Goal: Task Accomplishment & Management: Use online tool/utility

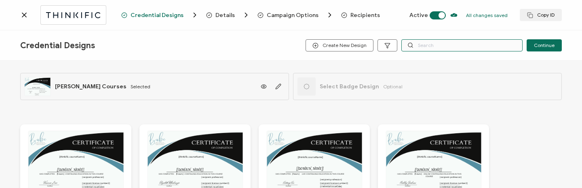
click at [434, 42] on input "text" at bounding box center [461, 45] width 121 height 12
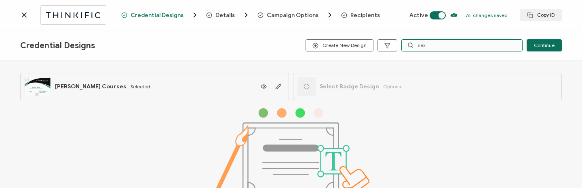
type input "sex"
click at [210, 18] on div "Details" at bounding box center [219, 15] width 26 height 8
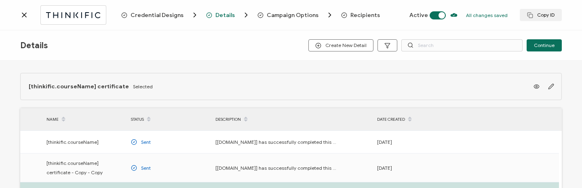
click at [365, 17] on span "Recipients" at bounding box center [365, 15] width 30 height 6
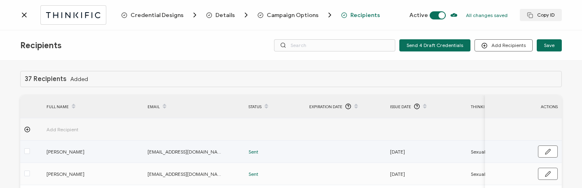
scroll to position [212, 0]
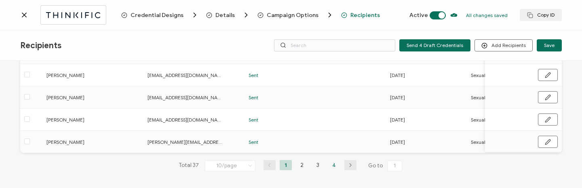
click at [330, 165] on li "4" at bounding box center [334, 165] width 12 height 10
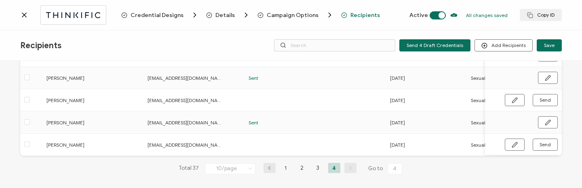
scroll to position [145, 0]
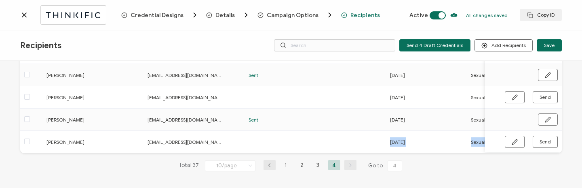
drag, startPoint x: 304, startPoint y: 150, endPoint x: 339, endPoint y: 155, distance: 35.4
click at [339, 155] on div "37 Recipients Added FULL NAME EMAIL Status Expiration Date Issue Date Thinkific…" at bounding box center [291, 56] width 542 height 256
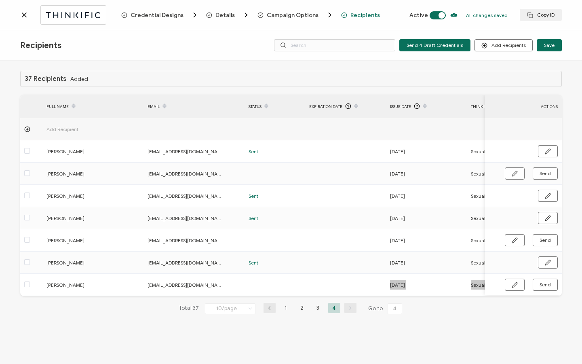
scroll to position [0, 0]
drag, startPoint x: 28, startPoint y: 18, endPoint x: 23, endPoint y: 15, distance: 6.4
click at [28, 18] on div at bounding box center [70, 14] width 101 height 19
click at [23, 15] on icon at bounding box center [24, 15] width 8 height 8
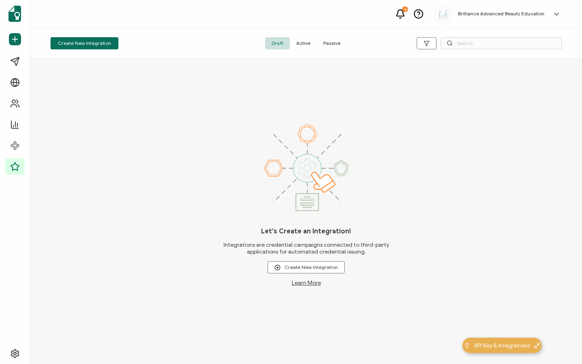
click at [306, 44] on span "Active" at bounding box center [303, 43] width 27 height 12
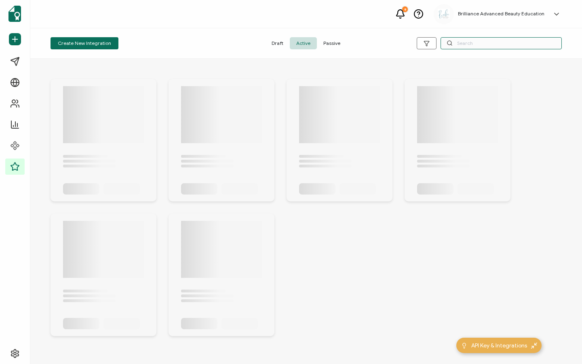
click at [517, 38] on input "text" at bounding box center [501, 43] width 121 height 12
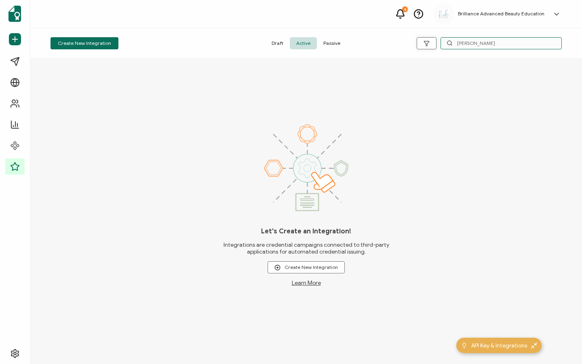
drag, startPoint x: 478, startPoint y: 43, endPoint x: 432, endPoint y: 41, distance: 46.1
click at [432, 41] on div "[PERSON_NAME]" at bounding box center [476, 43] width 171 height 12
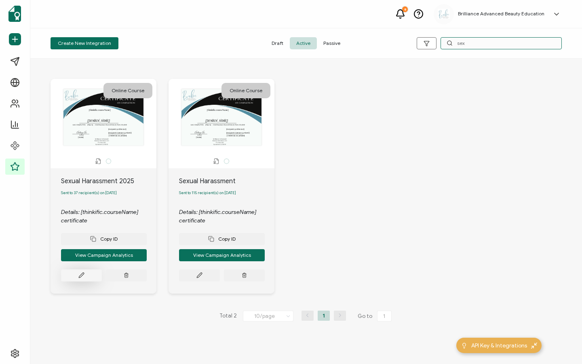
type input "sex"
click at [80, 281] on button at bounding box center [81, 275] width 41 height 12
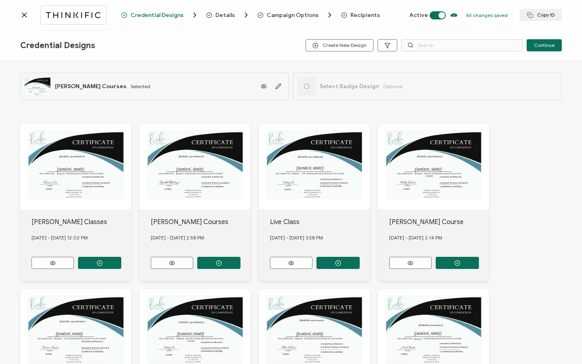
click at [351, 16] on span "Recipients" at bounding box center [365, 15] width 30 height 6
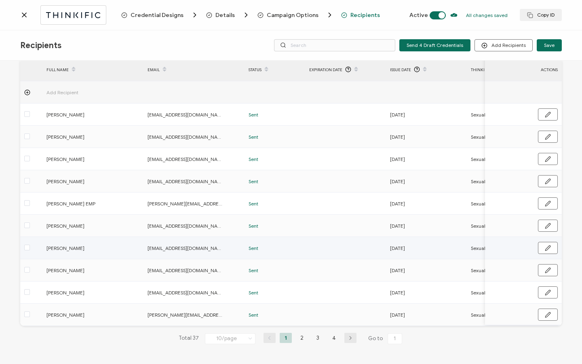
scroll to position [41, 0]
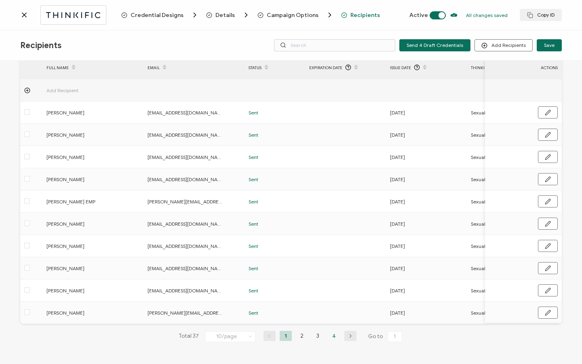
click at [330, 334] on li "4" at bounding box center [334, 336] width 12 height 10
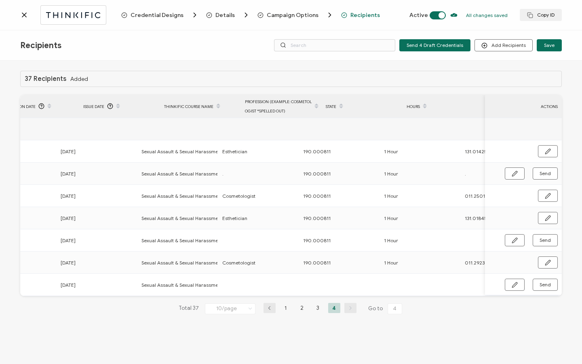
scroll to position [0, 386]
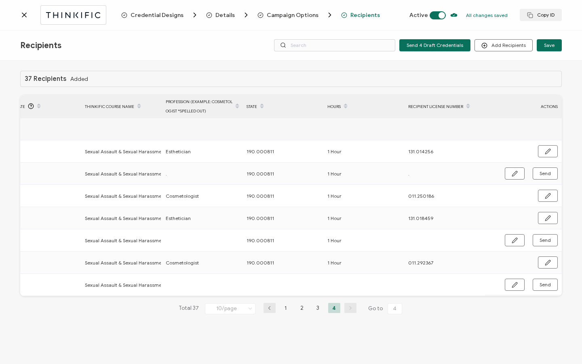
click at [21, 14] on icon at bounding box center [24, 15] width 8 height 8
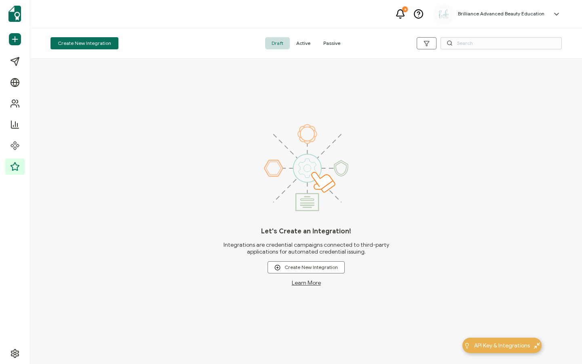
click at [300, 41] on span "Active" at bounding box center [303, 43] width 27 height 12
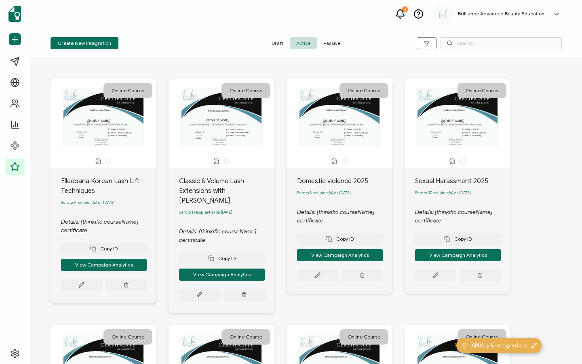
click at [449, 39] on span at bounding box center [450, 43] width 6 height 12
click at [459, 40] on input "text" at bounding box center [501, 43] width 121 height 12
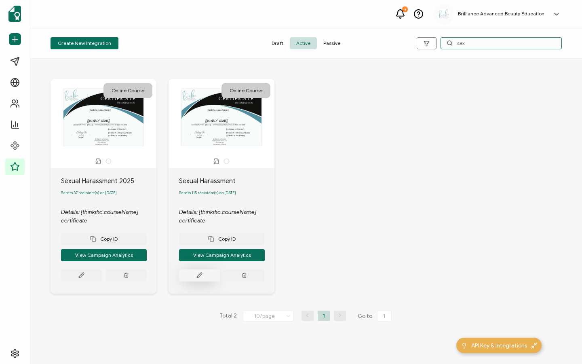
type input "sex"
click at [102, 276] on button at bounding box center [81, 275] width 41 height 12
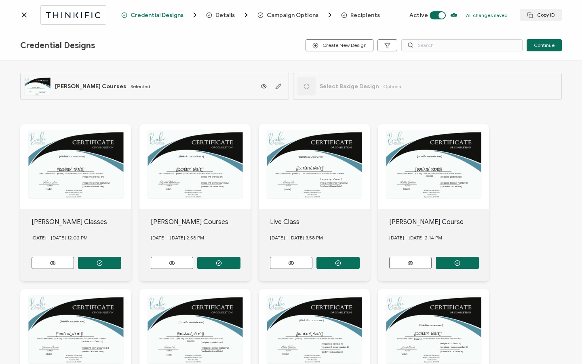
click at [364, 17] on span "Recipients" at bounding box center [365, 15] width 30 height 6
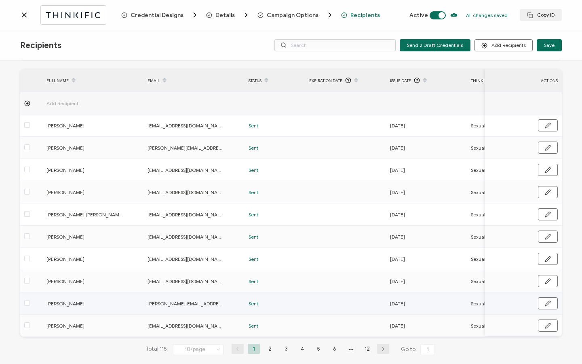
scroll to position [41, 0]
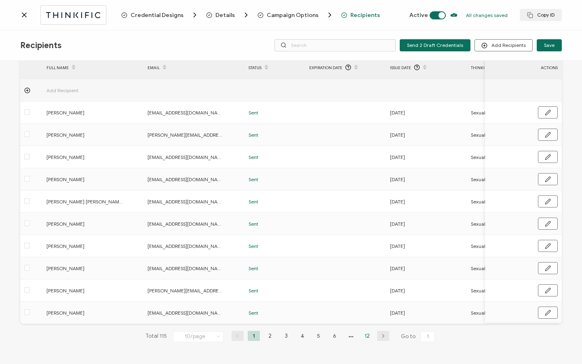
click at [364, 337] on li "12" at bounding box center [367, 336] width 12 height 10
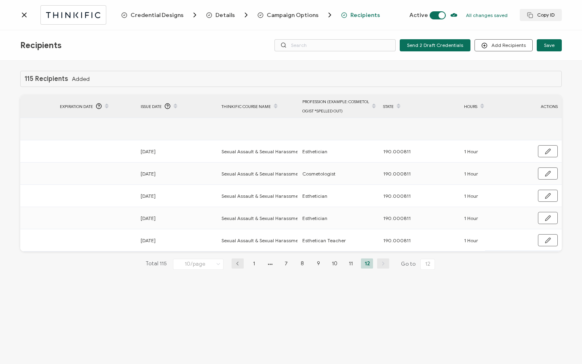
scroll to position [0, 386]
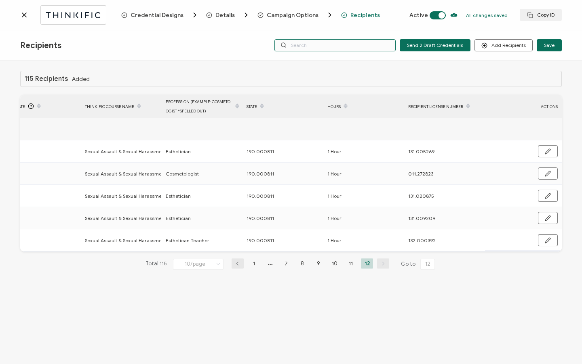
click at [358, 47] on input "text" at bounding box center [334, 45] width 121 height 12
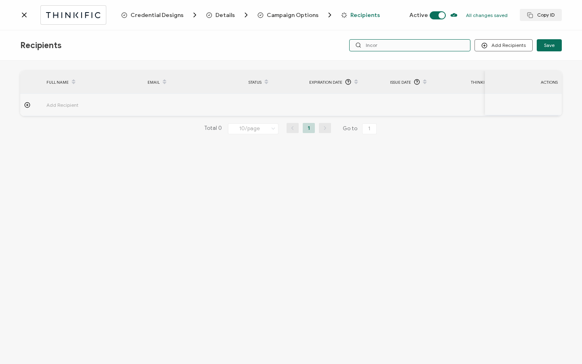
type input "Incor"
click at [139, 16] on span "Credential Designs" at bounding box center [157, 15] width 53 height 6
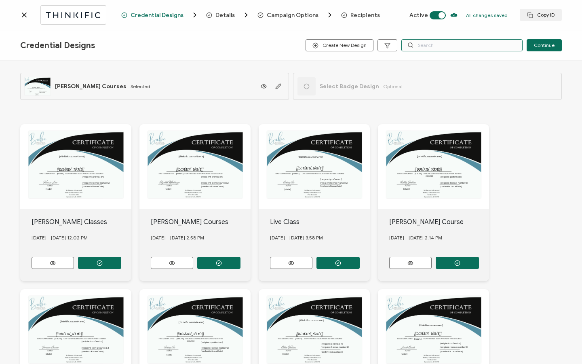
click at [435, 51] on input "text" at bounding box center [461, 45] width 121 height 12
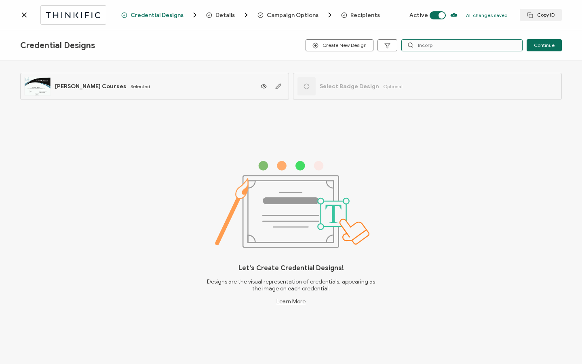
type input "Incorp"
click at [26, 16] on icon at bounding box center [24, 15] width 8 height 8
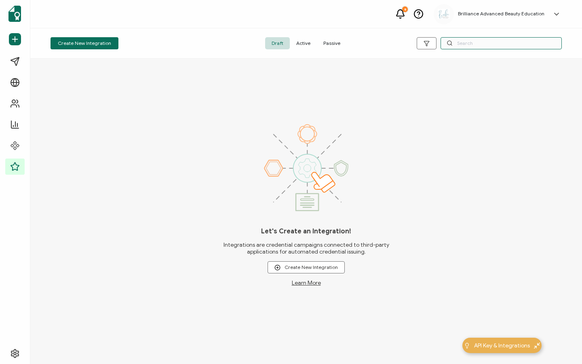
click at [470, 45] on input "text" at bounding box center [501, 43] width 121 height 12
click at [297, 40] on span "Active" at bounding box center [303, 43] width 27 height 12
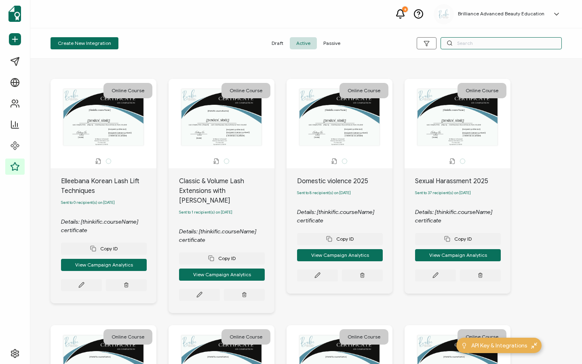
click at [464, 38] on input "text" at bounding box center [501, 43] width 121 height 12
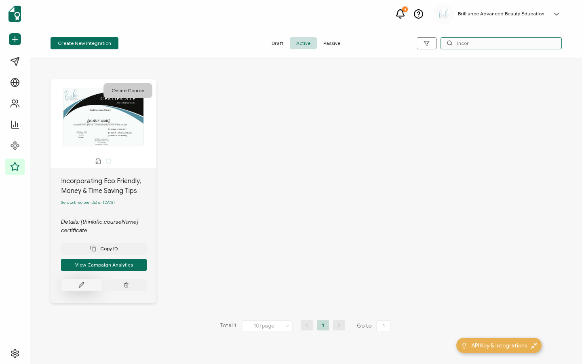
type input "Incor"
click at [76, 291] on button at bounding box center [81, 285] width 41 height 12
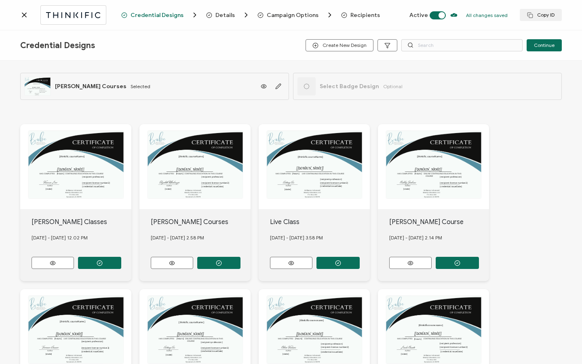
click at [364, 16] on span "Recipients" at bounding box center [365, 15] width 30 height 6
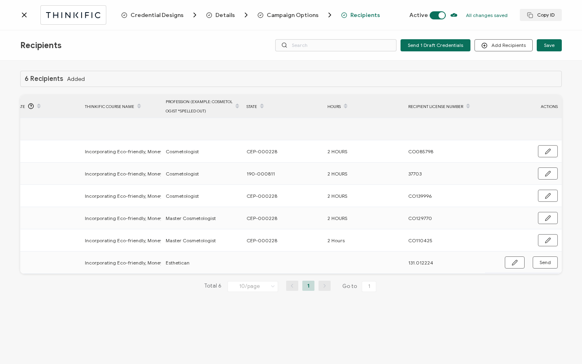
scroll to position [0, 386]
click at [510, 260] on button "button" at bounding box center [515, 262] width 20 height 12
drag, startPoint x: 244, startPoint y: 172, endPoint x: 282, endPoint y: 175, distance: 38.1
click at [282, 175] on div "190-000811" at bounding box center [283, 173] width 80 height 9
copy span "190-000811"
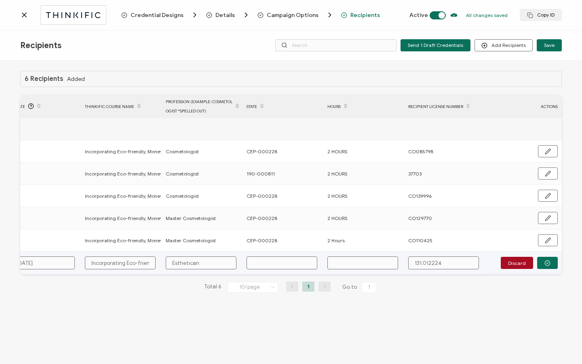
drag, startPoint x: 266, startPoint y: 267, endPoint x: 268, endPoint y: 262, distance: 5.3
click at [267, 266] on input "text" at bounding box center [282, 262] width 71 height 13
paste input "190-000811"
type input "190-000811"
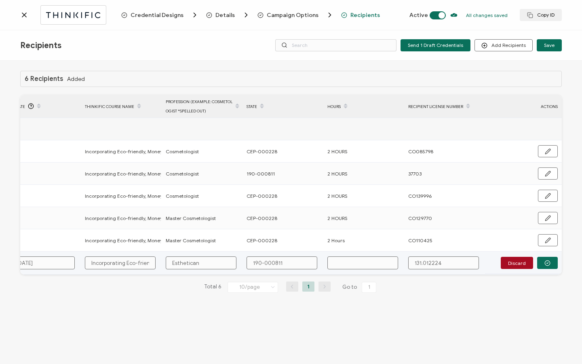
type input "190-000811"
click at [348, 257] on input "text" at bounding box center [362, 262] width 71 height 13
type input "2"
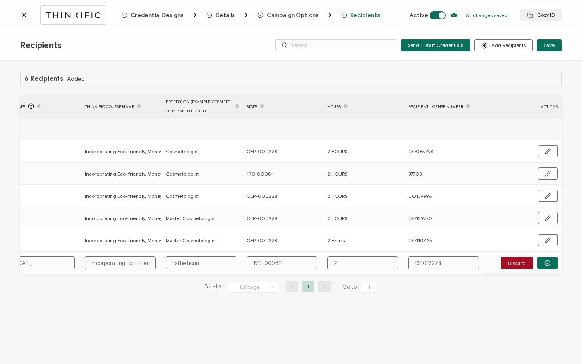
type input "2"
type input "2 H"
type input "2 Ho"
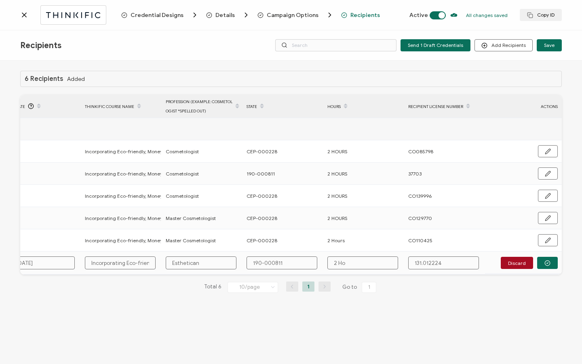
type input "2 Hou"
type input "2 Hour"
type input "2 Hours"
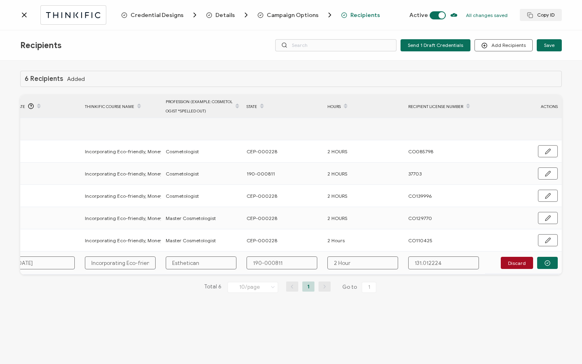
type input "2 Hours"
click at [544, 264] on icon "button" at bounding box center [547, 263] width 6 height 6
click at [518, 264] on span "Send" at bounding box center [515, 262] width 6 height 6
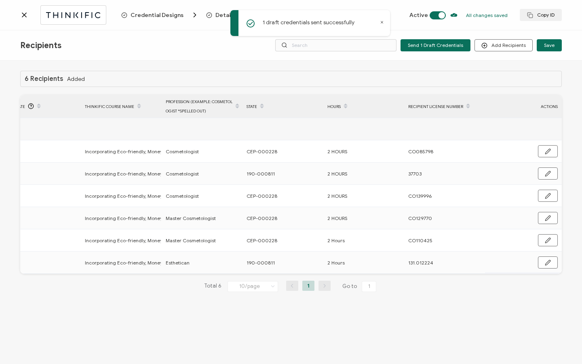
click at [22, 13] on icon at bounding box center [24, 15] width 4 height 4
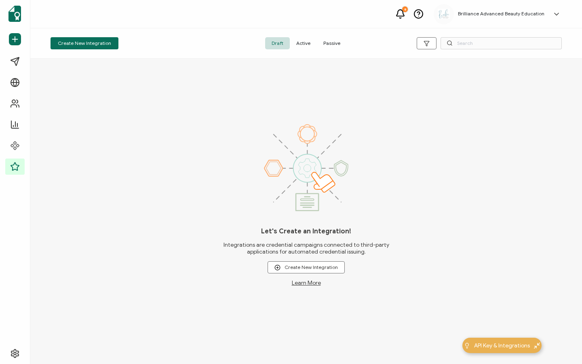
click at [306, 46] on span "Active" at bounding box center [303, 43] width 27 height 12
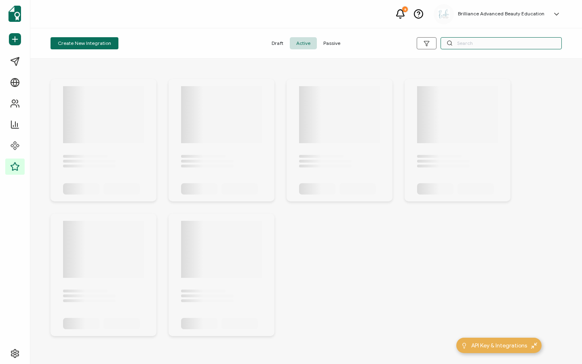
click at [470, 46] on input "text" at bounding box center [501, 43] width 121 height 12
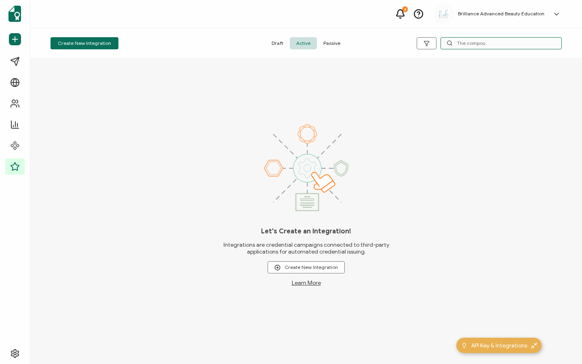
type input "The compoun"
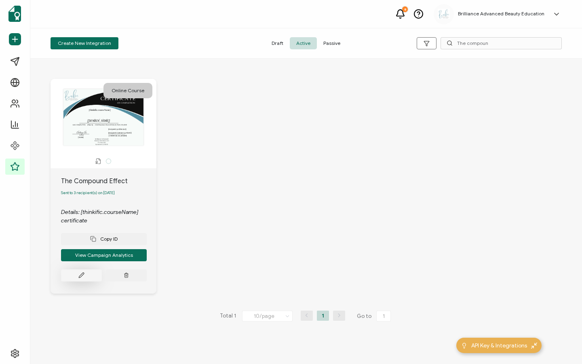
click at [84, 278] on icon at bounding box center [81, 275] width 6 height 6
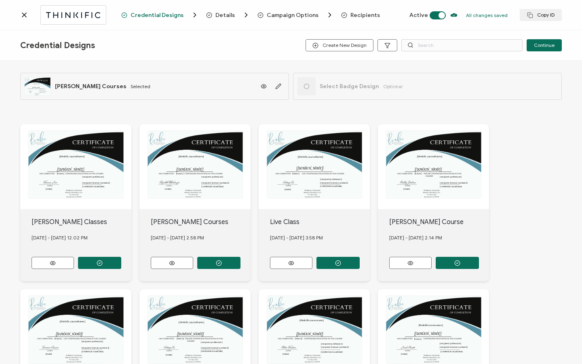
click at [361, 19] on div "Credential Designs Details Campaign Options Recipients Active All changes saved…" at bounding box center [291, 15] width 582 height 30
click at [361, 15] on span "Recipients" at bounding box center [365, 15] width 30 height 6
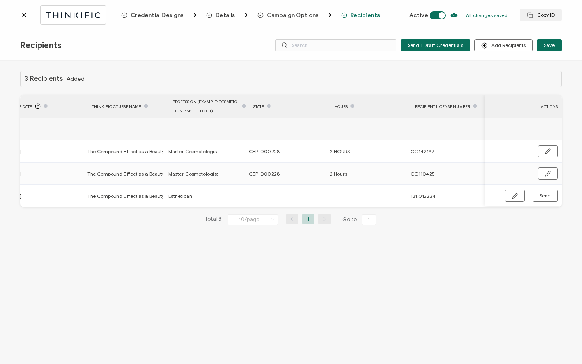
scroll to position [0, 386]
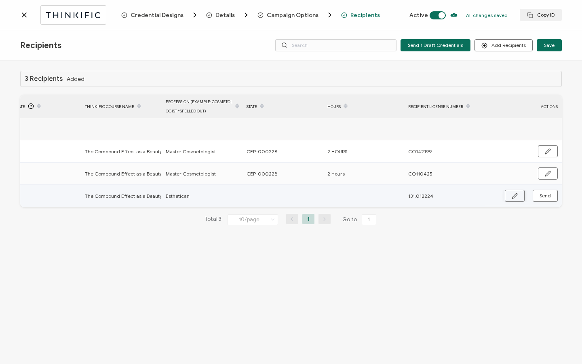
click at [523, 194] on button "button" at bounding box center [515, 196] width 20 height 12
click at [273, 199] on input "text" at bounding box center [282, 196] width 71 height 13
paste input "190-000811"
type input "190-000811"
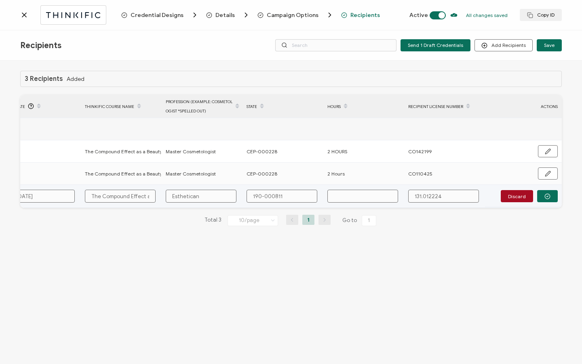
drag, startPoint x: 264, startPoint y: 199, endPoint x: 268, endPoint y: 209, distance: 10.5
click at [264, 199] on input "190-000811" at bounding box center [282, 196] width 71 height 13
type input "190000811"
type input "190.000811"
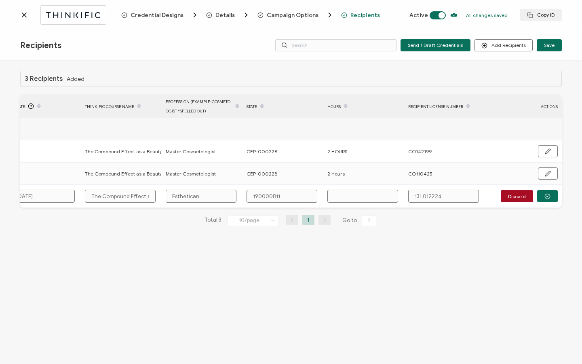
type input "190.000811"
click at [359, 196] on input "text" at bounding box center [362, 196] width 71 height 13
type input "2"
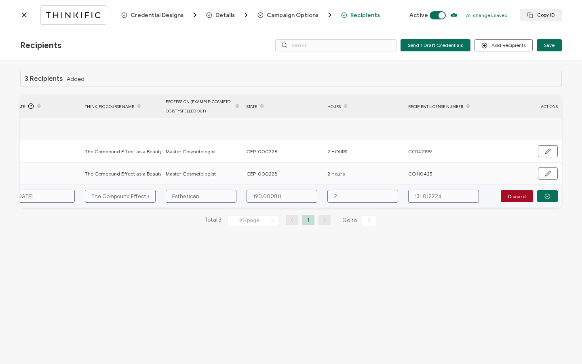
type input "2"
type input "2 H"
type input "2 Ho"
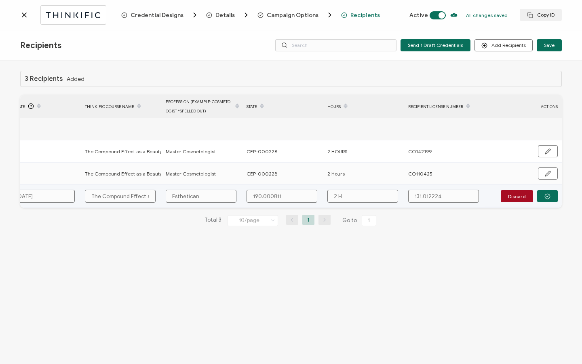
type input "2 Ho"
type input "2 Hou"
type input "2 Hour"
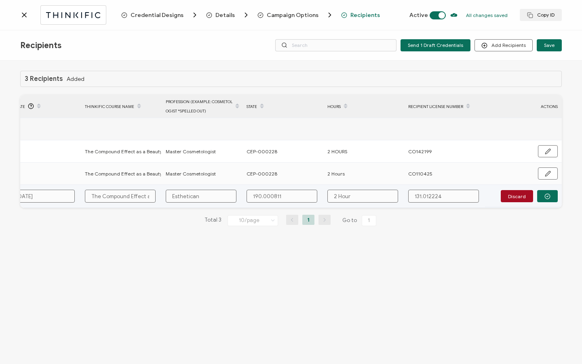
type input "2 Hours"
click at [551, 197] on button "button" at bounding box center [547, 196] width 21 height 12
click at [551, 197] on button "Send" at bounding box center [545, 196] width 25 height 12
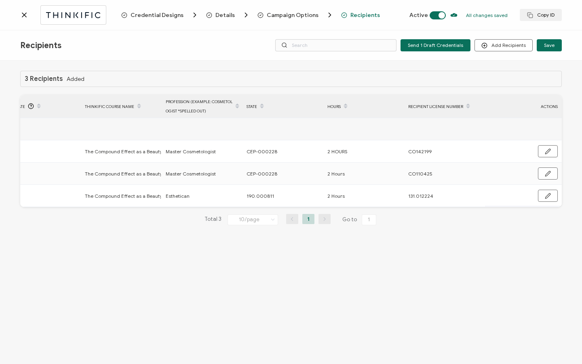
click at [24, 18] on icon at bounding box center [24, 15] width 8 height 8
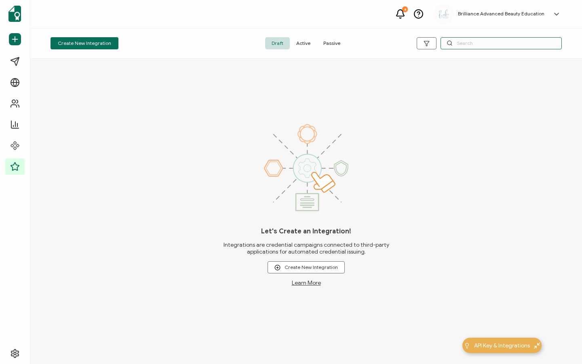
click at [470, 44] on input "text" at bounding box center [501, 43] width 121 height 12
click at [298, 44] on span "Active" at bounding box center [303, 43] width 27 height 12
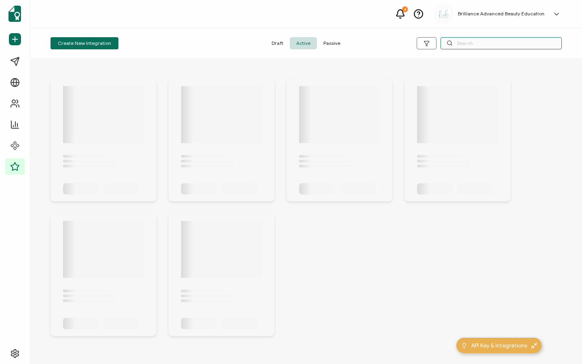
click at [477, 46] on input "text" at bounding box center [501, 43] width 121 height 12
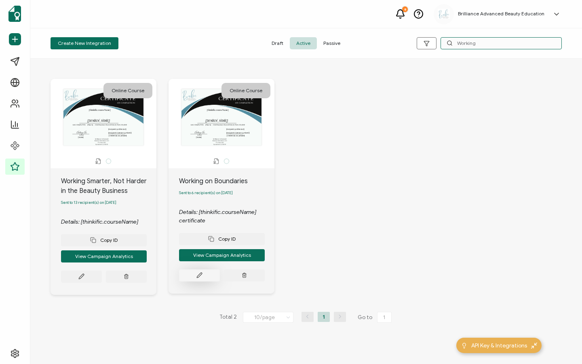
type input "Working"
click at [102, 282] on button at bounding box center [81, 276] width 41 height 12
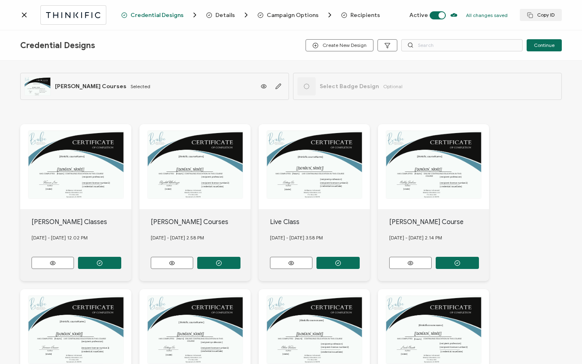
click at [363, 13] on span "Recipients" at bounding box center [365, 15] width 30 height 6
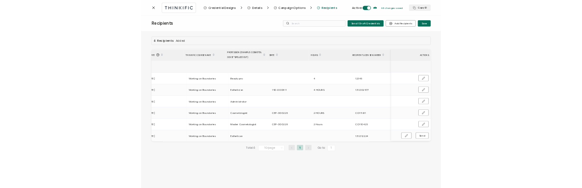
scroll to position [0, 386]
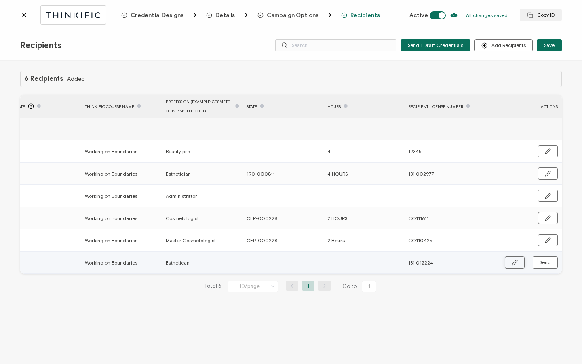
click at [519, 264] on button "button" at bounding box center [515, 262] width 20 height 12
click at [283, 264] on input "text" at bounding box center [282, 262] width 71 height 13
paste input "190-000811"
type input "190-000811"
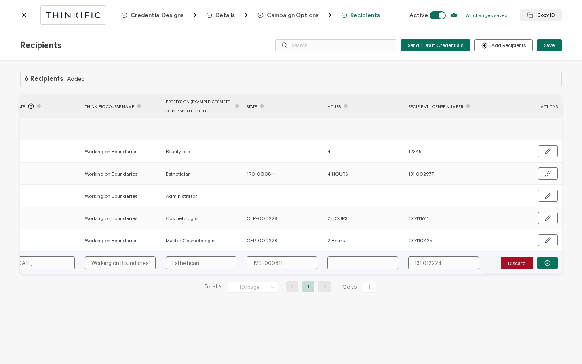
click at [264, 258] on input "190-000811" at bounding box center [282, 262] width 71 height 13
type input "190000811"
type input "190.000811"
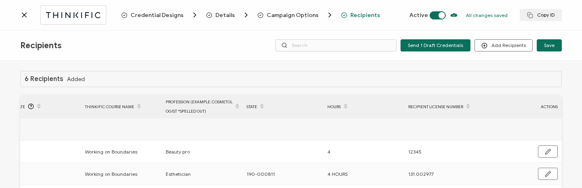
type input "190.000811"
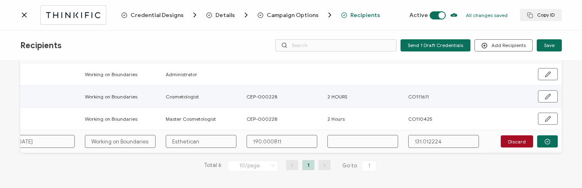
scroll to position [124, 0]
click at [346, 139] on input "text" at bounding box center [362, 141] width 71 height 13
type input "4"
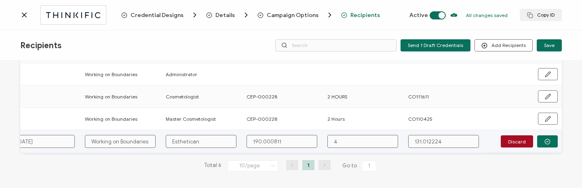
type input "4"
type input "4 H"
type input "4 Ho"
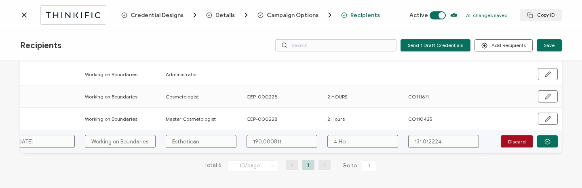
type input "4 Hou"
type input "4 Hour"
type input "4 Hours"
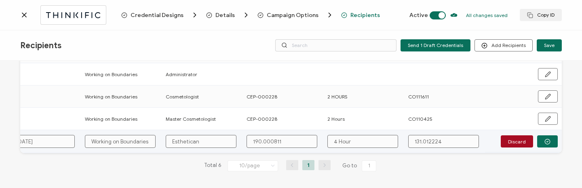
type input "4 Hours"
click at [540, 135] on button "button" at bounding box center [547, 141] width 21 height 12
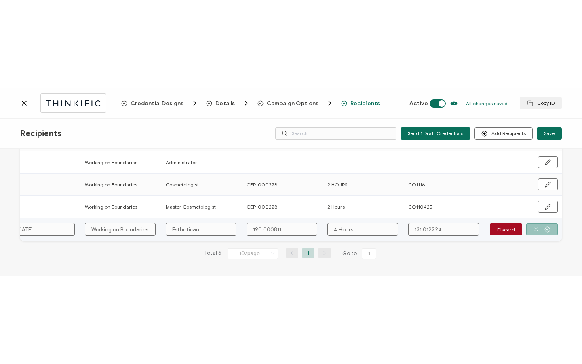
scroll to position [123, 0]
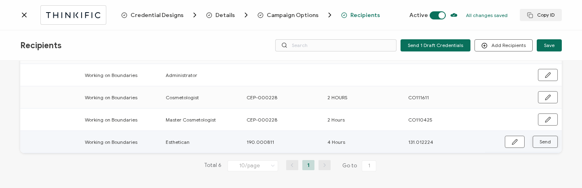
click at [518, 139] on span "Send" at bounding box center [515, 142] width 6 height 6
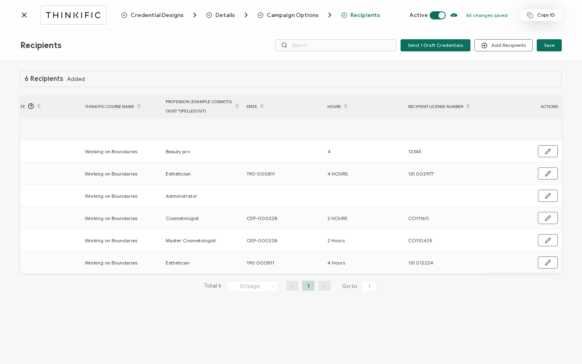
scroll to position [0, 0]
click at [21, 17] on icon at bounding box center [24, 15] width 8 height 8
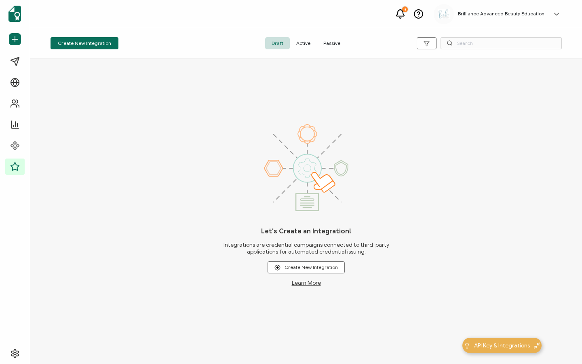
click at [297, 38] on span "Active" at bounding box center [303, 43] width 27 height 12
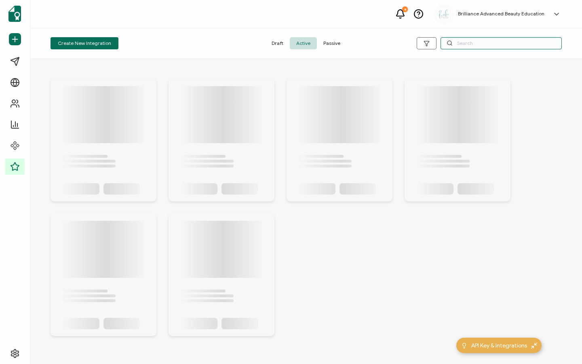
click at [482, 44] on input "text" at bounding box center [501, 43] width 121 height 12
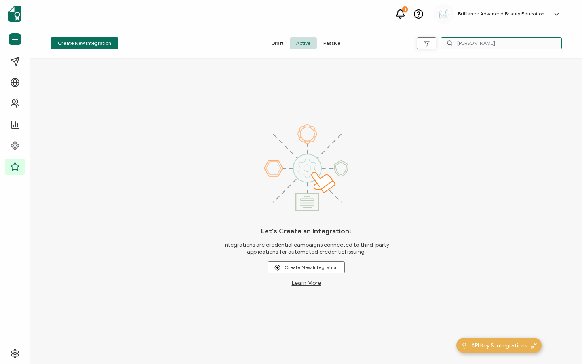
drag, startPoint x: 484, startPoint y: 47, endPoint x: 426, endPoint y: 43, distance: 57.9
click at [428, 42] on div "[PERSON_NAME]" at bounding box center [476, 43] width 171 height 12
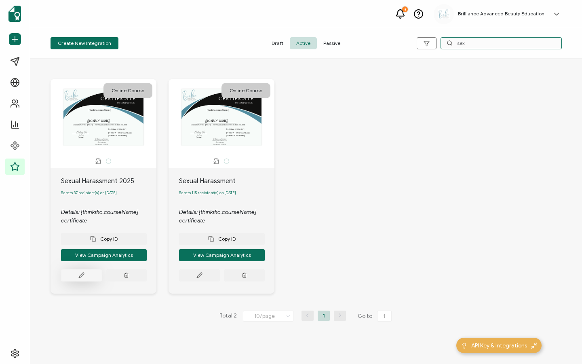
type input "sex"
click at [93, 278] on button at bounding box center [81, 275] width 41 height 12
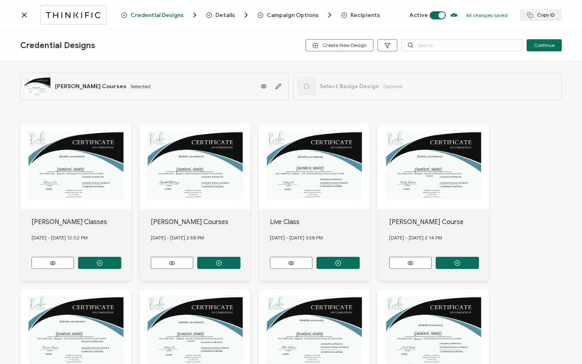
click at [359, 15] on span "Recipients" at bounding box center [365, 15] width 30 height 6
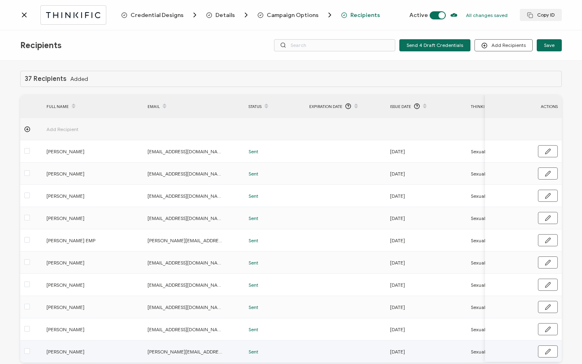
scroll to position [41, 0]
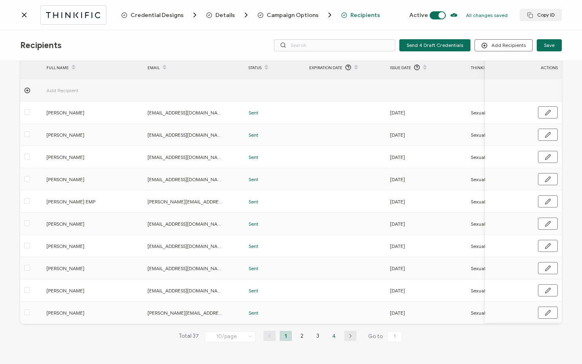
click at [333, 337] on li "4" at bounding box center [334, 336] width 12 height 10
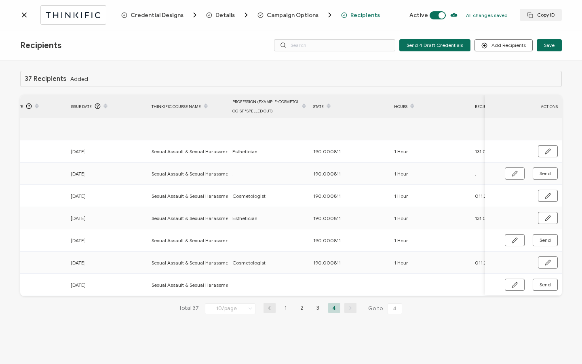
scroll to position [0, 230]
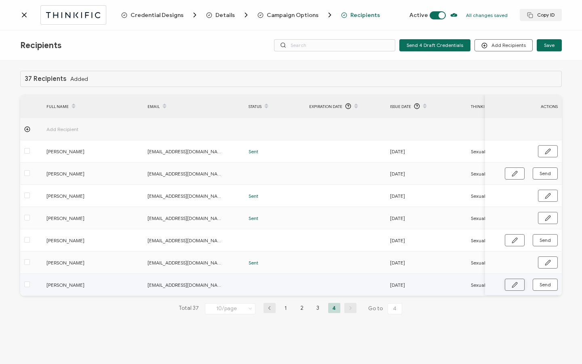
click at [510, 282] on button "button" at bounding box center [515, 284] width 20 height 12
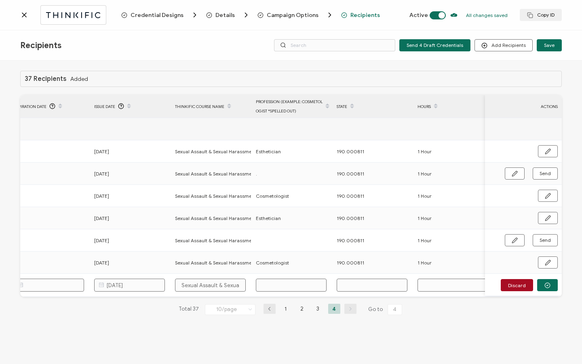
scroll to position [0, 331]
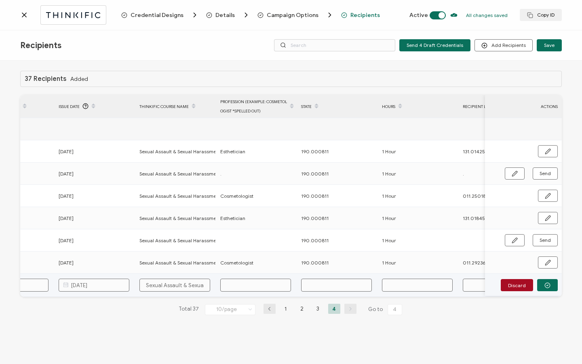
click at [413, 287] on input "text" at bounding box center [417, 284] width 71 height 13
type input "1"
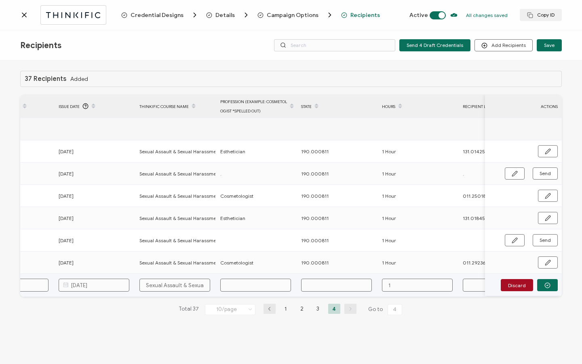
type input "1 H"
type input "1 Ho"
type input "1 Hou"
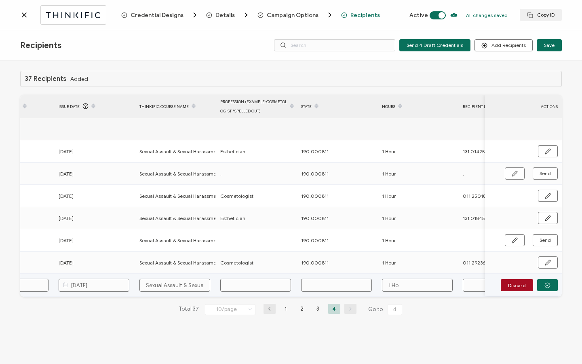
type input "1 Hou"
type input "1 Hour"
click at [272, 287] on input "text" at bounding box center [255, 284] width 71 height 13
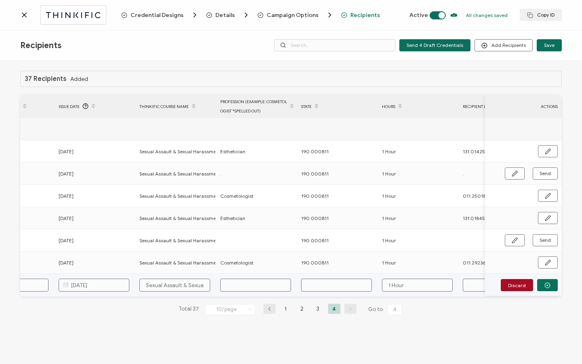
type input "E"
type input "Es"
type input "Est"
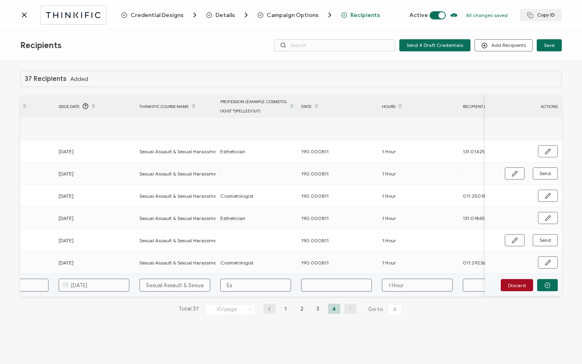
type input "Est"
type input "Estj"
type input "Est"
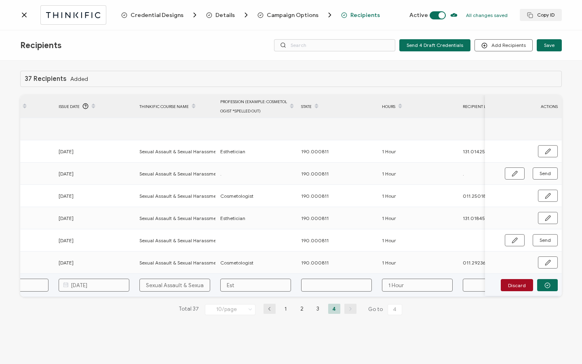
type input "Es"
type input "Esh"
type input "Eshe"
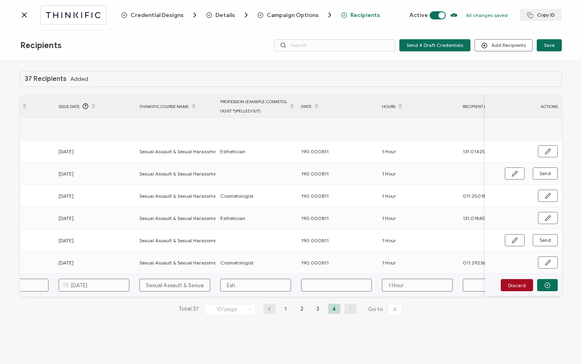
type input "Eshe"
type input "Eshet"
type input "Esheti"
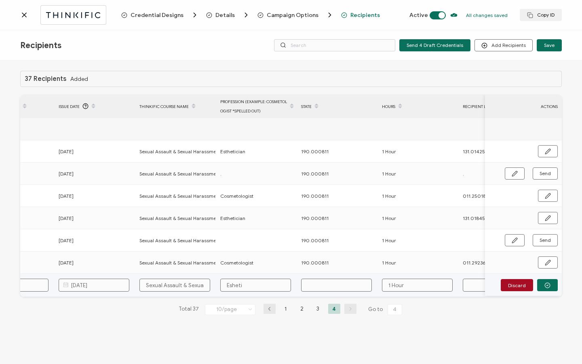
type input "[DEMOGRAPHIC_DATA]"
type input "Eshetici"
type input "Esheticia"
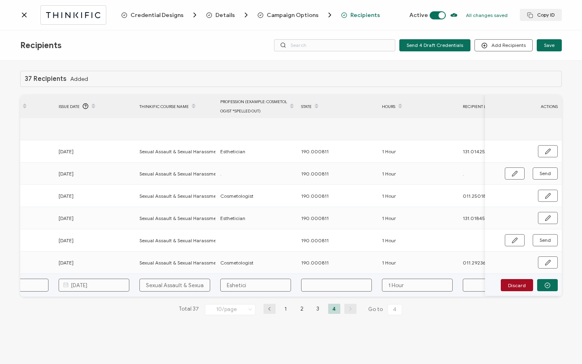
type input "Esheticia"
type input "[DEMOGRAPHIC_DATA]"
click at [232, 286] on input "[DEMOGRAPHIC_DATA]" at bounding box center [255, 284] width 71 height 13
type input "Esthetician"
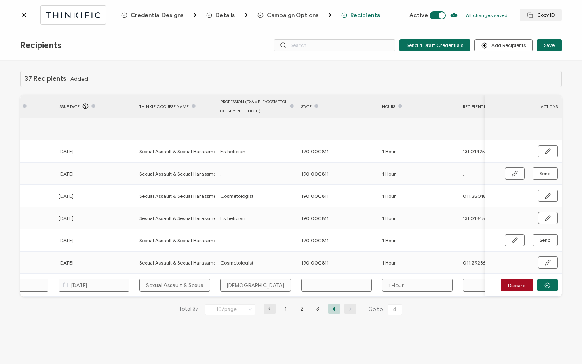
type input "Esthetician"
click at [479, 286] on input "text" at bounding box center [498, 284] width 71 height 13
paste input "131.018180"
type input "131.018180"
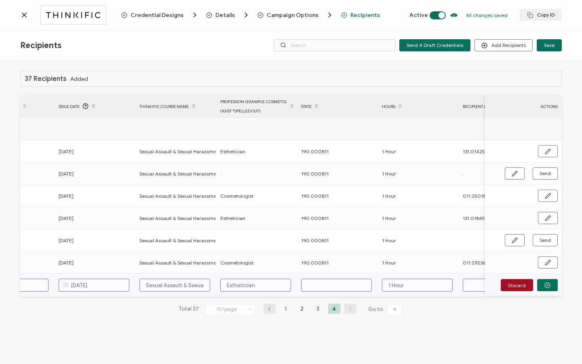
type input "131.018180"
drag, startPoint x: 300, startPoint y: 262, endPoint x: 332, endPoint y: 263, distance: 31.5
click at [332, 263] on div "190.000811" at bounding box center [337, 262] width 80 height 9
copy span "190.000811"
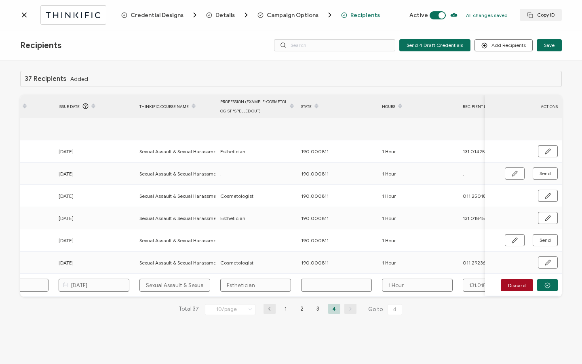
click at [319, 285] on input "text" at bounding box center [336, 284] width 71 height 13
paste input "190.000811"
type input "190.000811"
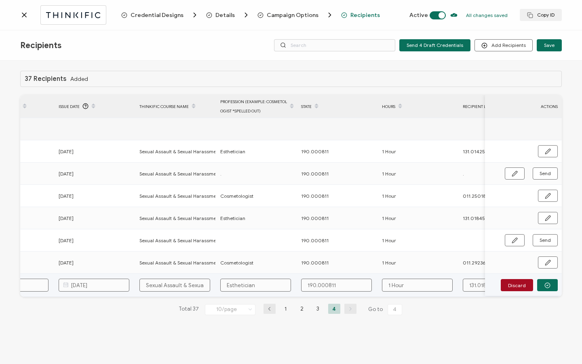
drag, startPoint x: 515, startPoint y: 291, endPoint x: 542, endPoint y: 288, distance: 27.3
click at [542, 288] on button "button" at bounding box center [547, 285] width 21 height 12
click at [518, 287] on span "Send" at bounding box center [515, 285] width 6 height 6
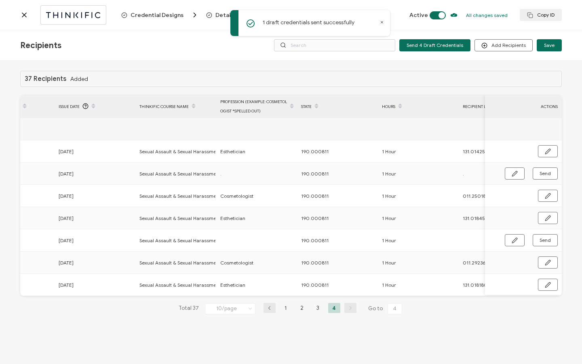
click at [23, 19] on icon at bounding box center [24, 15] width 8 height 8
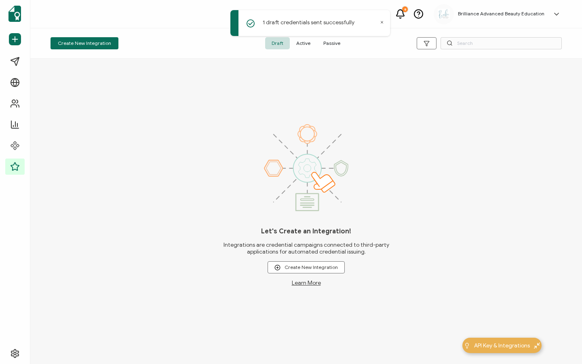
click at [305, 44] on span "Active" at bounding box center [303, 43] width 27 height 12
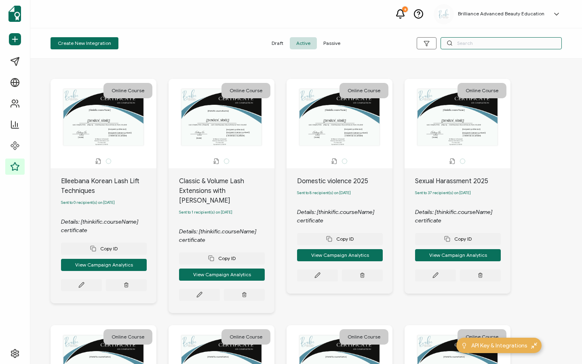
click at [467, 44] on input "text" at bounding box center [501, 43] width 121 height 12
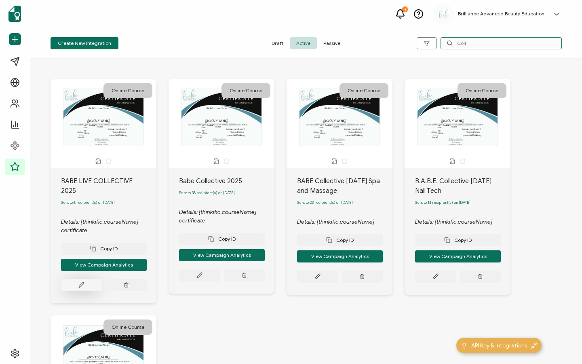
type input "Coll"
click at [71, 279] on button at bounding box center [81, 285] width 41 height 12
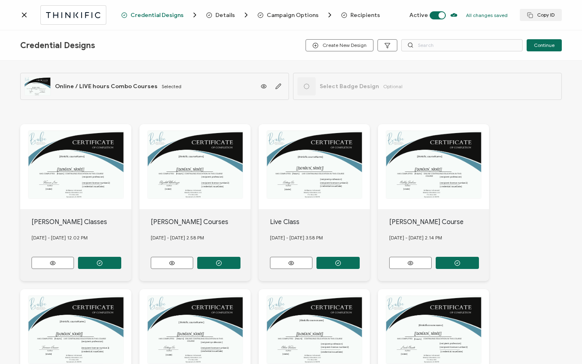
click at [351, 15] on span "Recipients" at bounding box center [365, 15] width 30 height 6
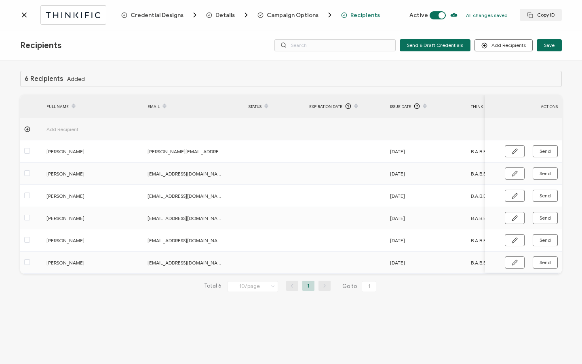
click at [21, 21] on div at bounding box center [70, 14] width 101 height 19
click at [24, 15] on icon at bounding box center [24, 15] width 4 height 4
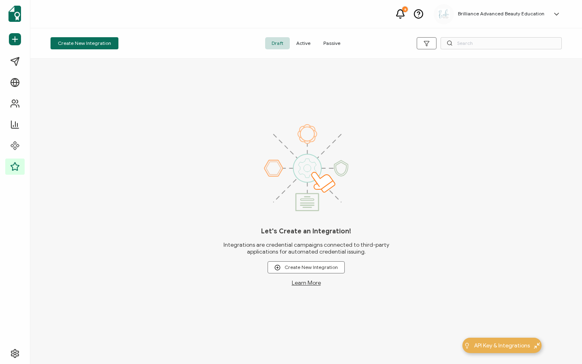
click at [304, 45] on span "Active" at bounding box center [303, 43] width 27 height 12
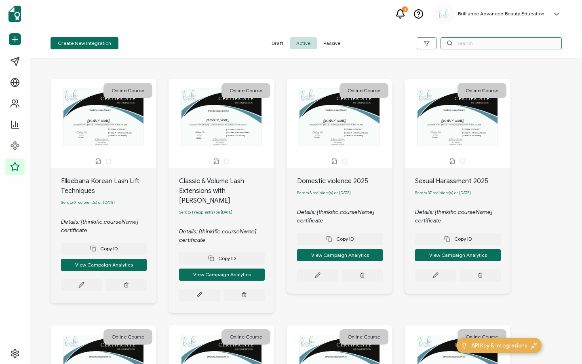
click at [510, 44] on input "text" at bounding box center [501, 43] width 121 height 12
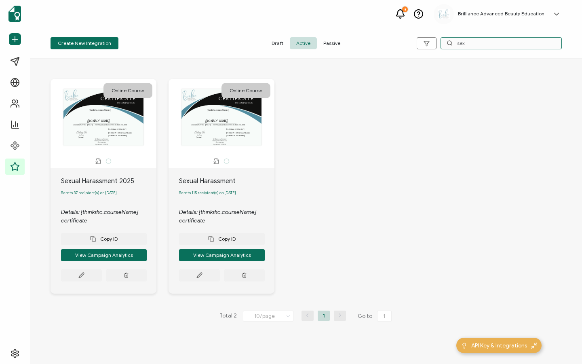
type input "sex"
click at [78, 270] on div "Copy ID View Campaign Analytics" at bounding box center [104, 253] width 86 height 57
click at [76, 274] on button at bounding box center [81, 275] width 41 height 12
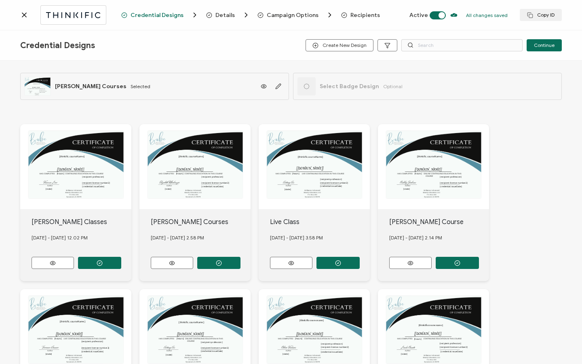
click at [359, 14] on span "Recipients" at bounding box center [365, 15] width 30 height 6
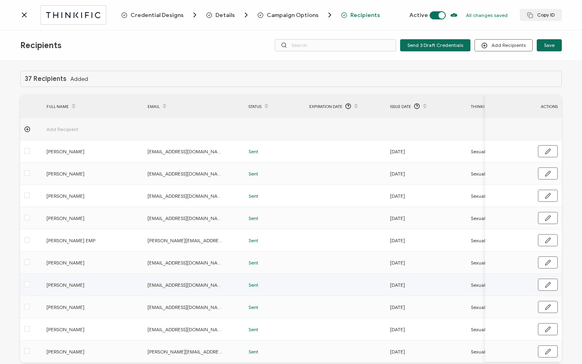
scroll to position [15, 0]
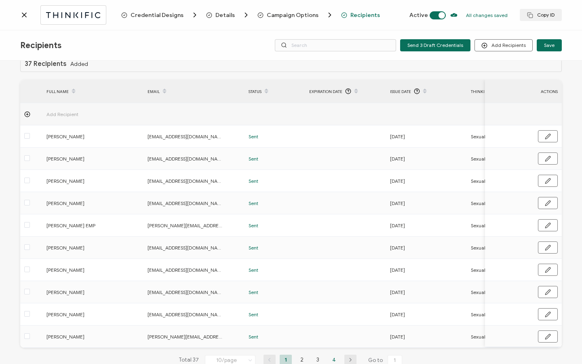
click at [331, 359] on li "4" at bounding box center [334, 359] width 12 height 10
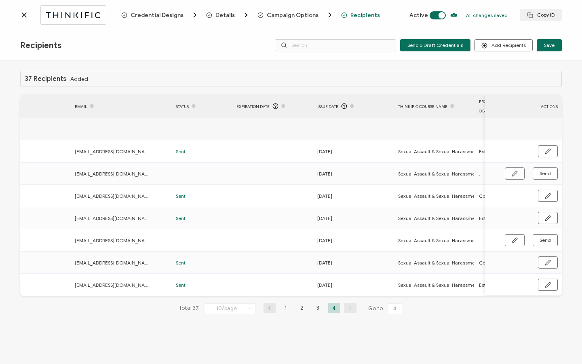
scroll to position [0, 386]
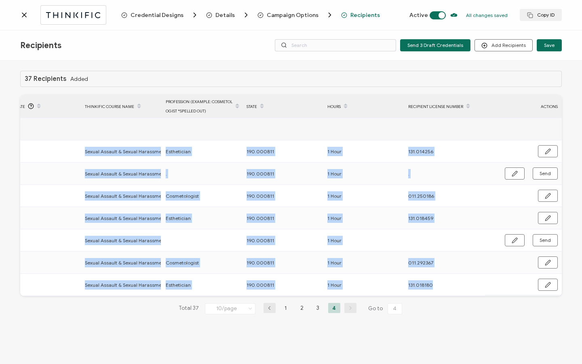
drag, startPoint x: 422, startPoint y: 295, endPoint x: 267, endPoint y: 297, distance: 155.6
click at [260, 296] on div "Add Recipient [PERSON_NAME] [PERSON_NAME][EMAIL_ADDRESS][DOMAIN_NAME] Sent [DAT…" at bounding box center [291, 207] width 542 height 178
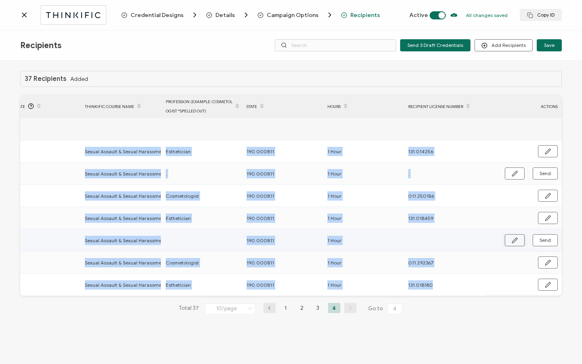
click at [517, 244] on button "button" at bounding box center [515, 240] width 20 height 12
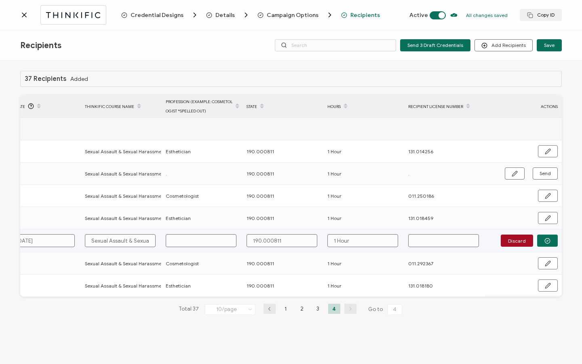
paste input "131.021698"
type input "131.021698"
click at [217, 242] on input "text" at bounding box center [201, 240] width 71 height 13
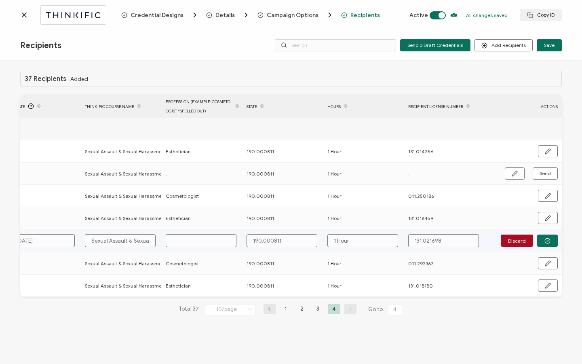
type input "E"
type input "Es"
type input "Est"
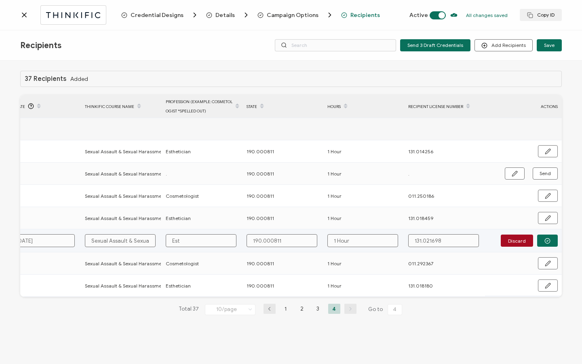
type input "Est"
type input "Esth"
type input "Esthe"
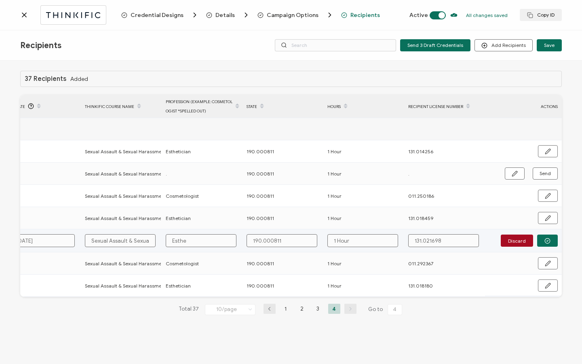
type input "Esthet"
type input "Estheti"
type input "Esthetic"
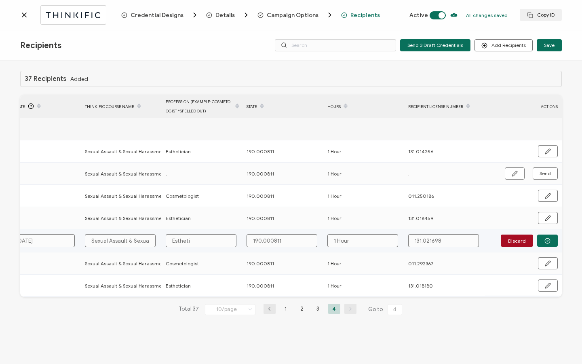
type input "Esthetic"
type input "Esthetici"
type input "Estheticia"
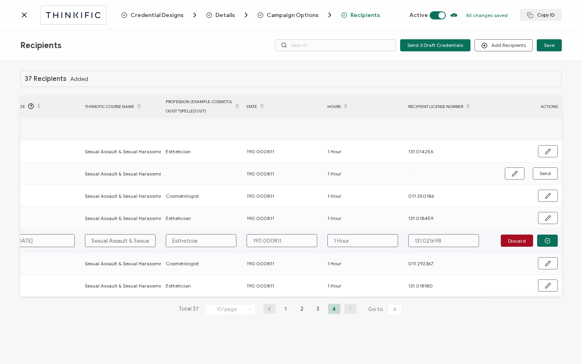
type input "Esthetician"
click at [549, 241] on icon "button" at bounding box center [547, 241] width 6 height 6
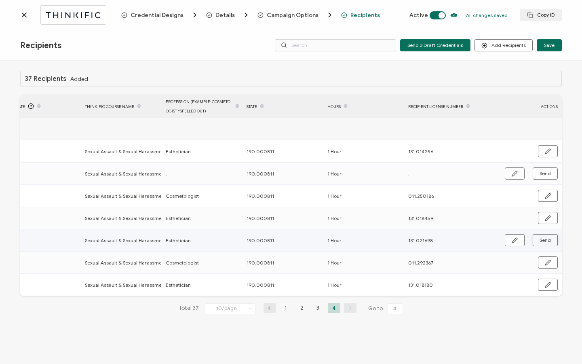
click at [518, 240] on span "Send" at bounding box center [515, 240] width 6 height 6
